Goal: Task Accomplishment & Management: Manage account settings

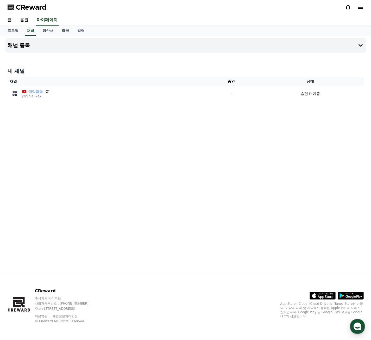
click at [291, 172] on div "채널 등록 내 채널 채널 승인 상태 셀럽탐탐 @다아리-k4x - 승인 대기중" at bounding box center [185, 155] width 365 height 239
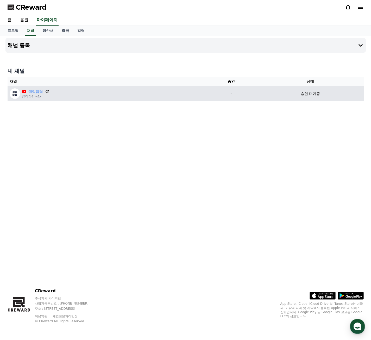
click at [48, 92] on icon at bounding box center [47, 91] width 5 height 5
